Goal: Transaction & Acquisition: Download file/media

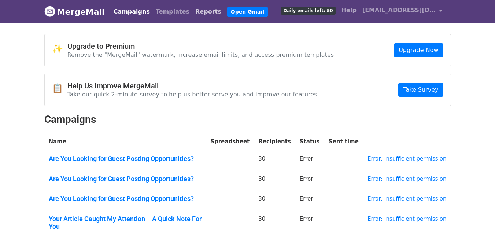
click at [192, 12] on link "Reports" at bounding box center [208, 11] width 32 height 15
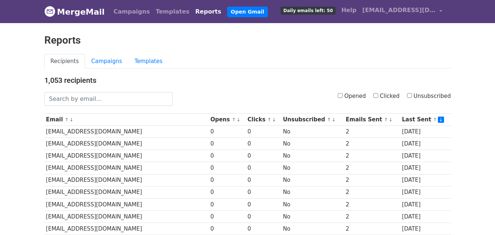
click at [342, 95] on input "Opened" at bounding box center [340, 95] width 5 height 5
checkbox input "true"
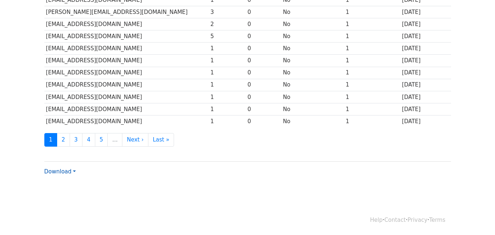
click at [62, 172] on link "Download" at bounding box center [60, 171] width 32 height 7
click at [64, 186] on link "CSV" at bounding box center [74, 186] width 58 height 12
